Goal: Task Accomplishment & Management: Complete application form

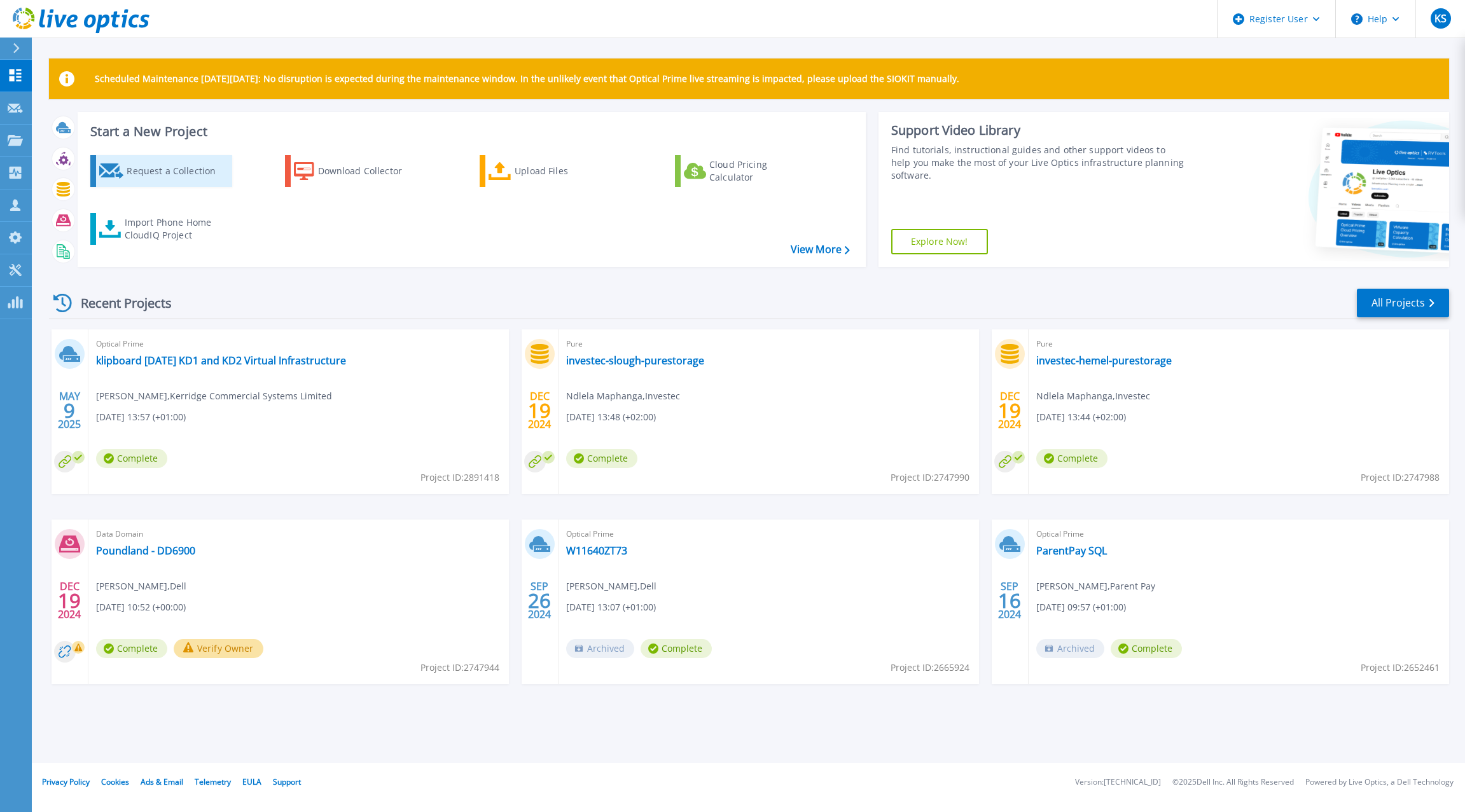
click at [141, 178] on div "Request a Collection" at bounding box center [177, 171] width 102 height 26
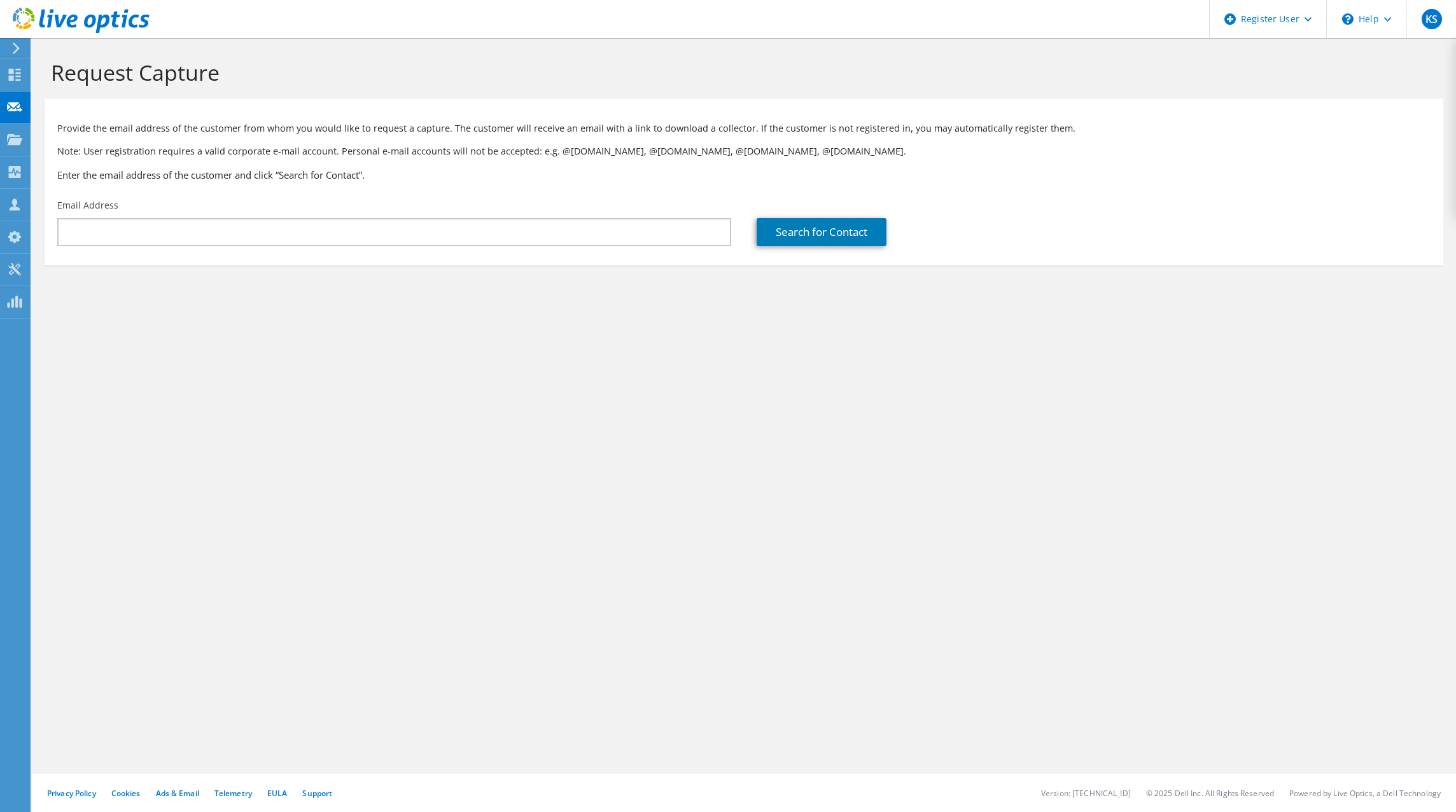
click at [133, 215] on div "Email Address" at bounding box center [395, 222] width 700 height 60
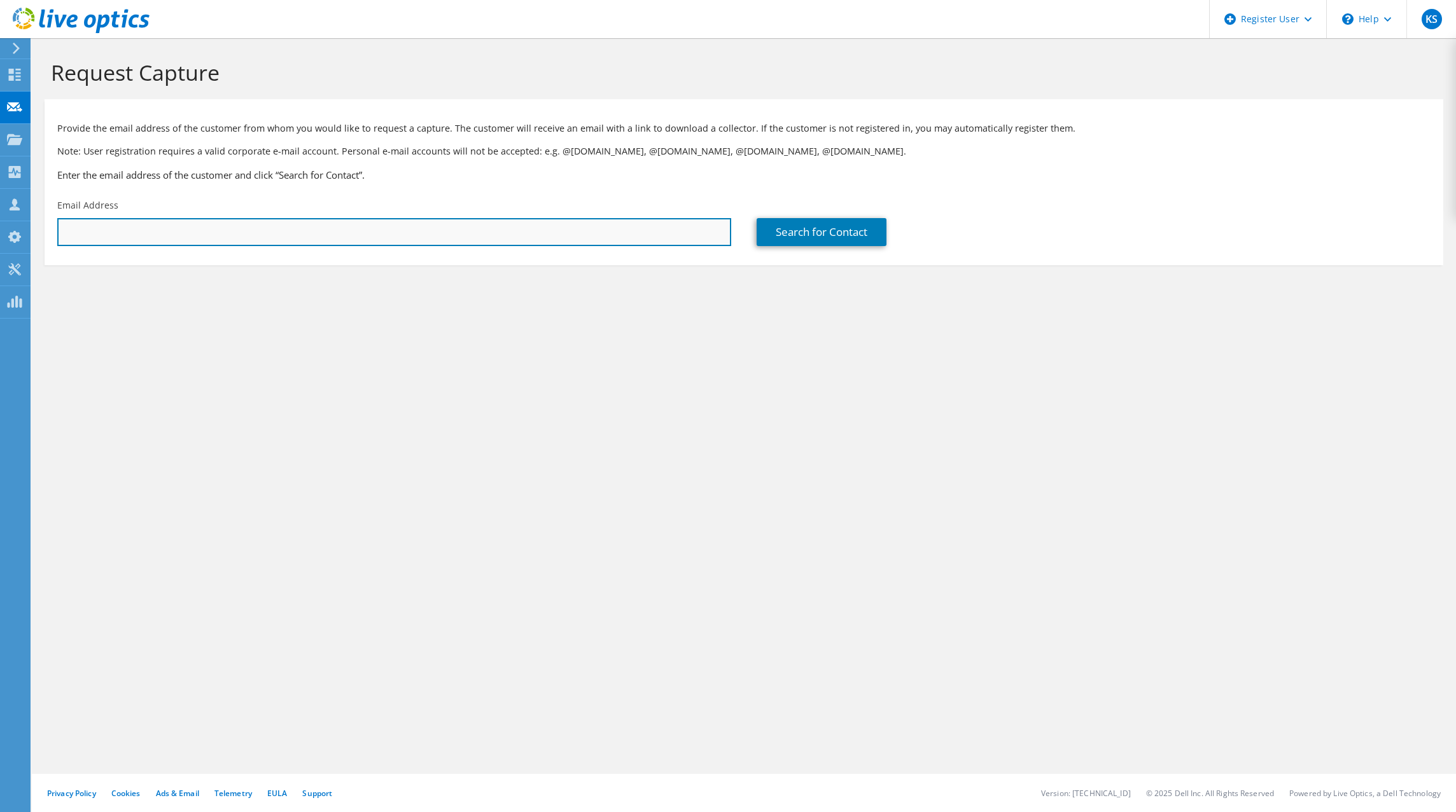
click at [131, 221] on input "text" at bounding box center [394, 232] width 674 height 28
paste input "[EMAIL_ADDRESS][DOMAIN_NAME]"
type input "[EMAIL_ADDRESS][DOMAIN_NAME]"
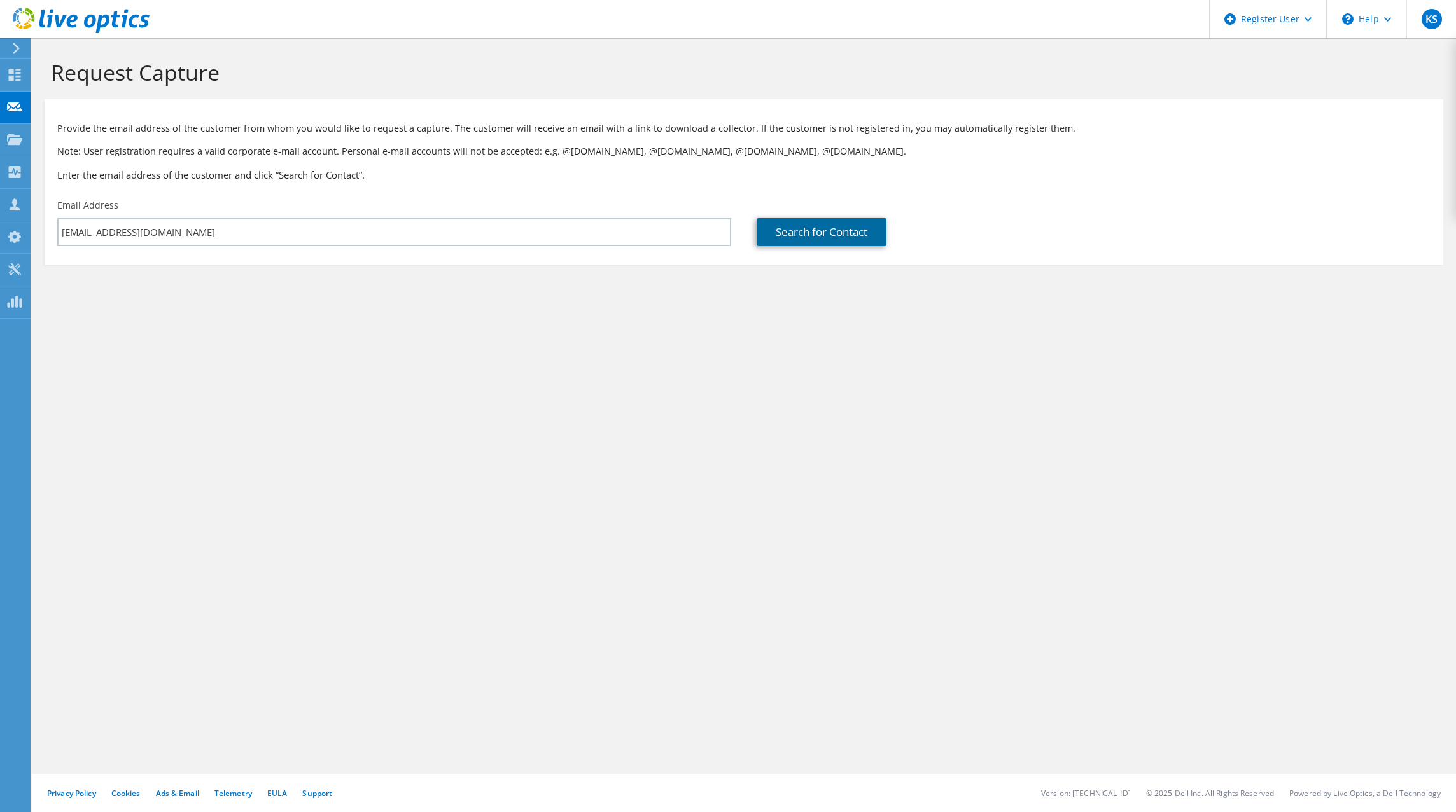
click at [798, 240] on link "Search for Contact" at bounding box center [821, 232] width 130 height 28
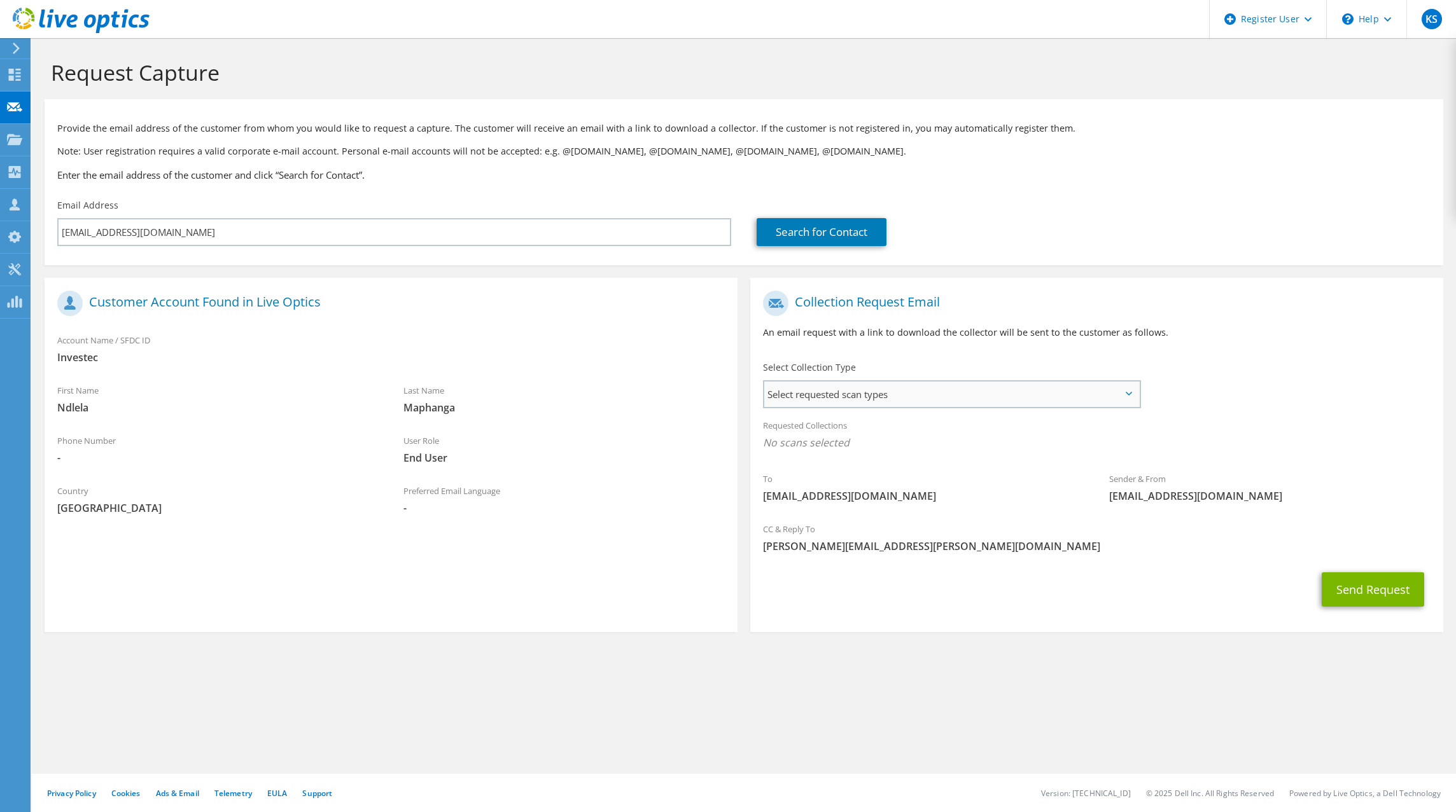
click at [870, 390] on span "Select requested scan types" at bounding box center [952, 395] width 375 height 26
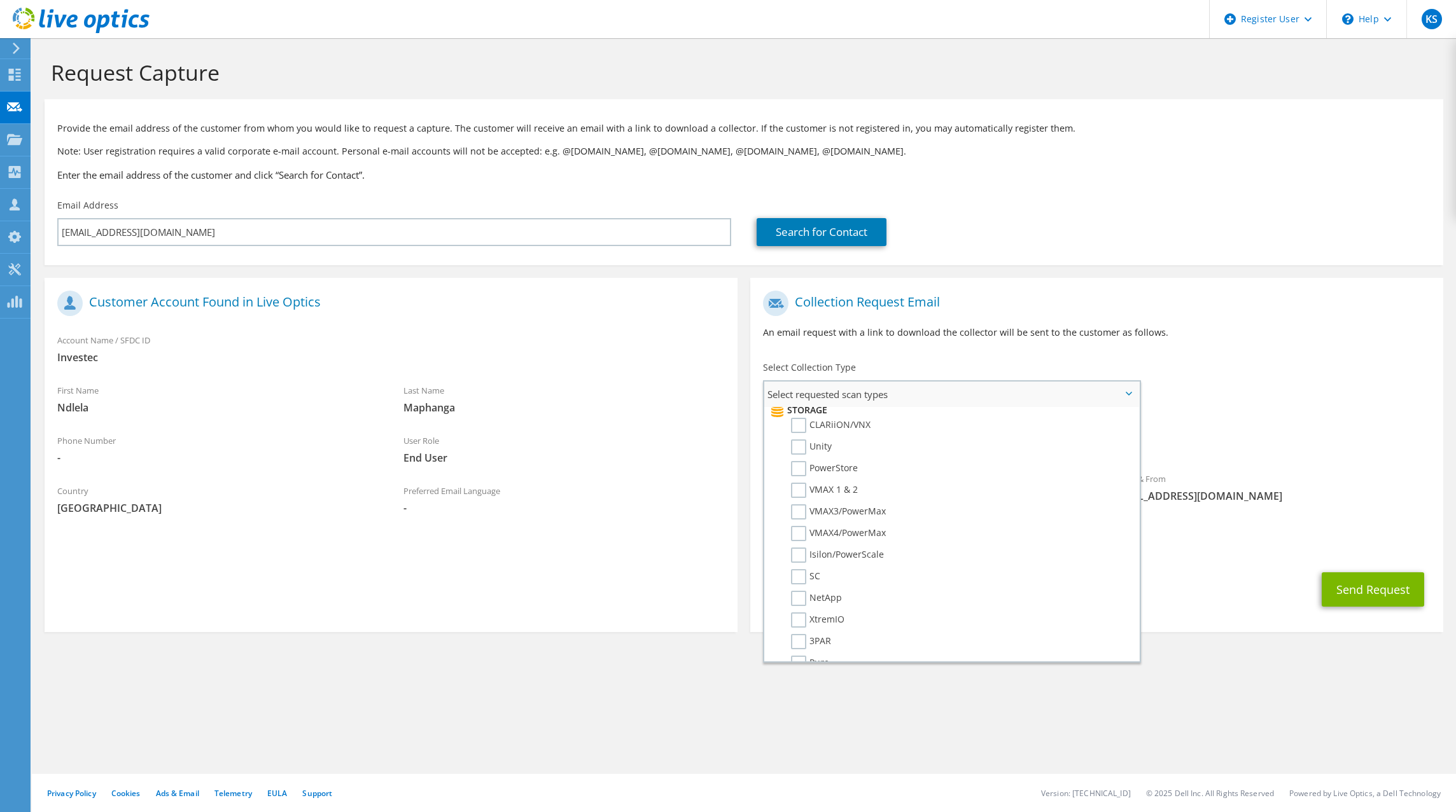
scroll to position [233, 0]
click at [804, 467] on label "PowerStore" at bounding box center [824, 465] width 67 height 15
click at [0, 0] on input "PowerStore" at bounding box center [0, 0] width 0 height 0
click at [801, 626] on label "Pure" at bounding box center [810, 631] width 38 height 15
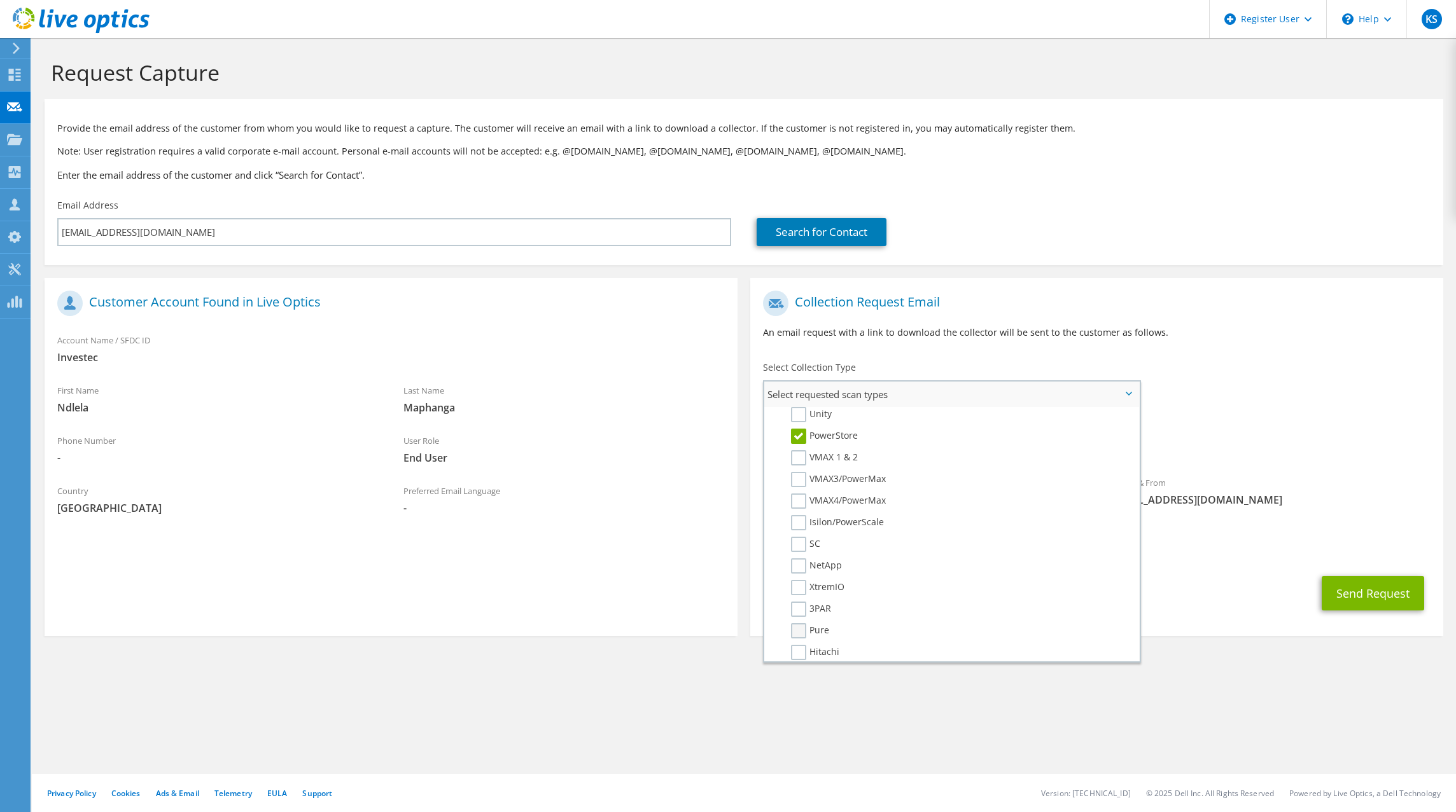
click at [0, 0] on input "Pure" at bounding box center [0, 0] width 0 height 0
click at [1356, 589] on button "Send Request" at bounding box center [1372, 593] width 103 height 34
